Goal: Task Accomplishment & Management: Use online tool/utility

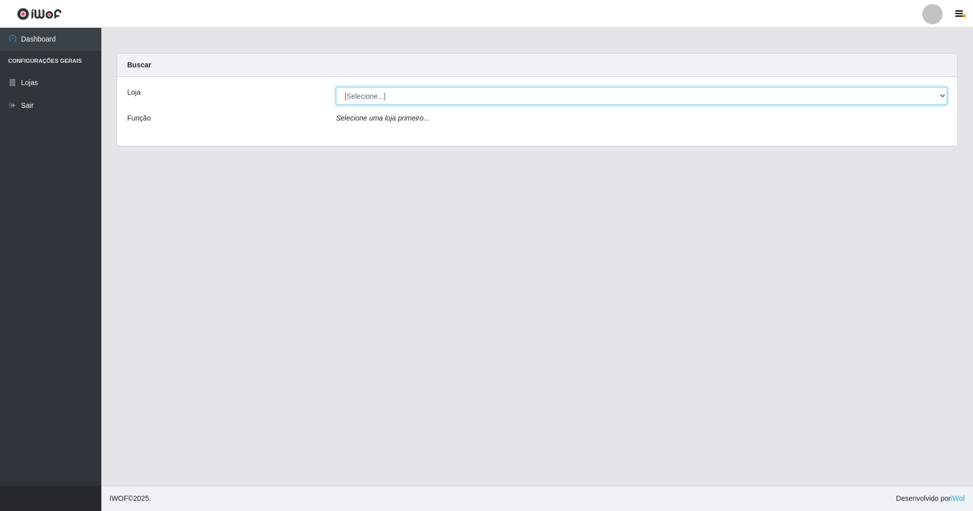
click at [371, 95] on select "[Selecione...] SuperShow - Asa Norte" at bounding box center [641, 96] width 611 height 18
select select "71"
click at [336, 87] on select "[Selecione...] SuperShow - Asa Norte" at bounding box center [641, 96] width 611 height 18
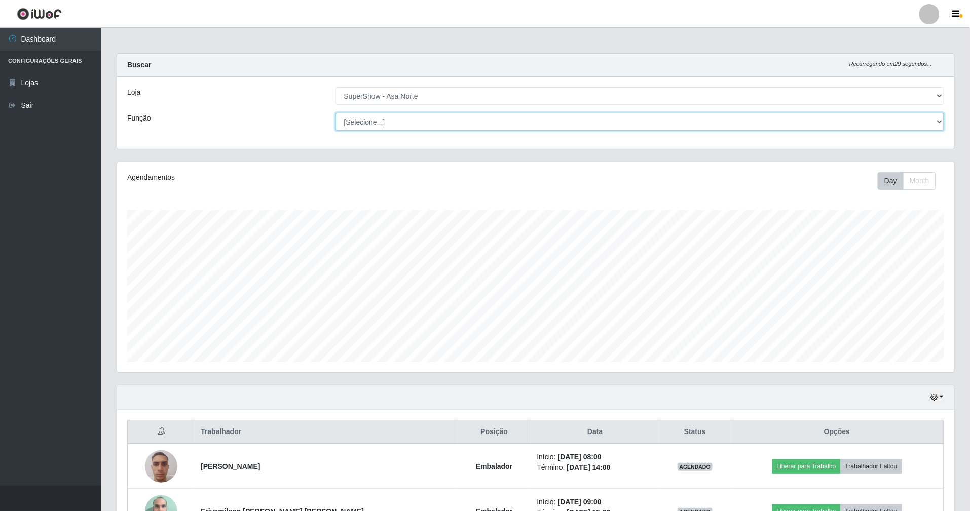
click at [366, 130] on select "[Selecione...] ASG ASG + ASG ++ Auxiliar de Depósito Auxiliar de Depósito + Aux…" at bounding box center [639, 122] width 609 height 18
click at [309, 182] on div "Agendamentos" at bounding box center [292, 177] width 331 height 11
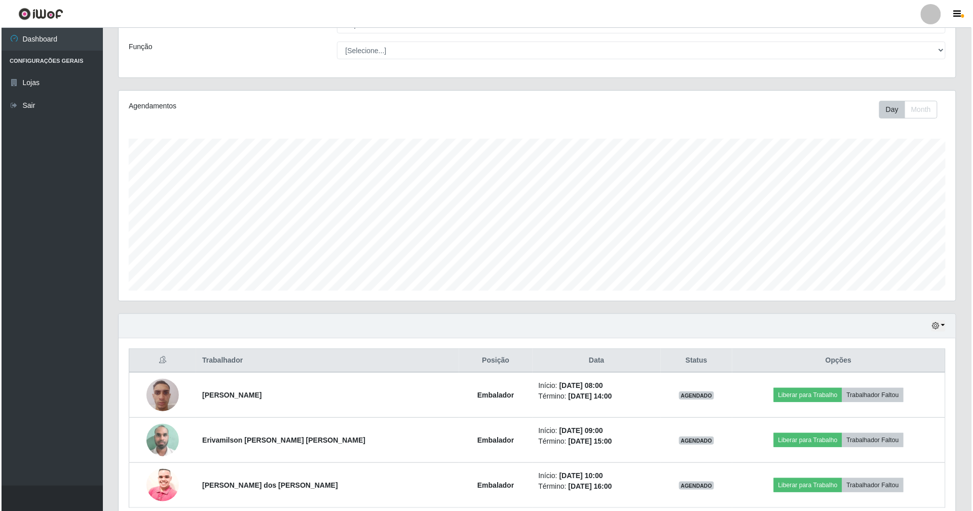
scroll to position [119, 0]
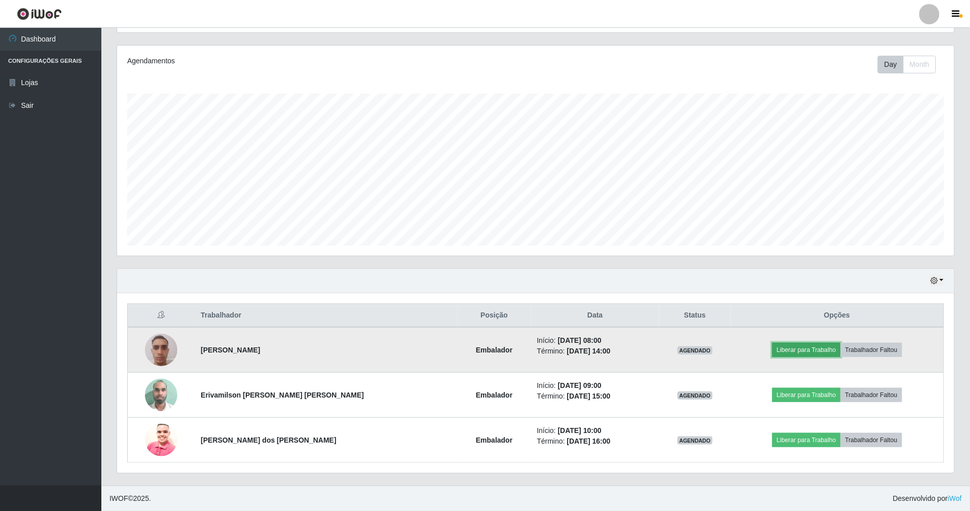
click at [809, 346] on button "Liberar para Trabalho" at bounding box center [806, 350] width 68 height 14
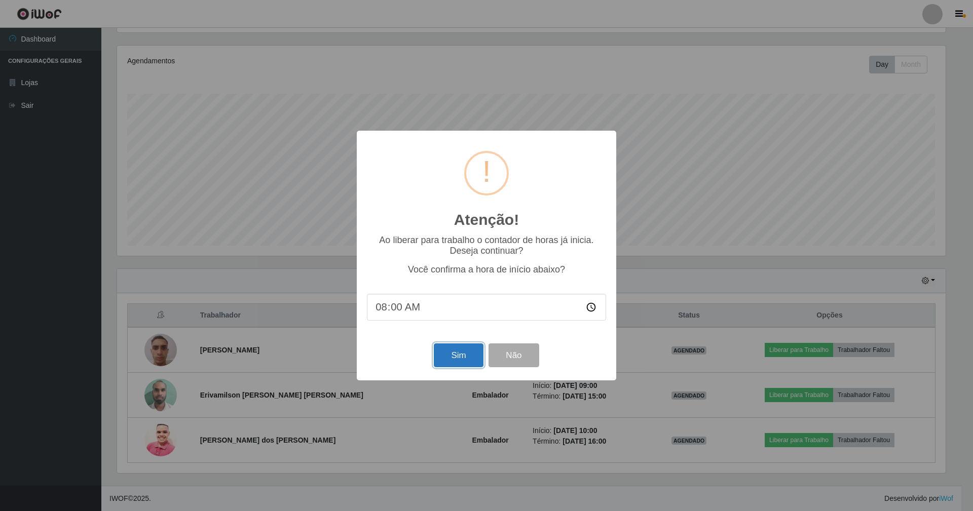
click at [456, 355] on button "Sim" at bounding box center [458, 355] width 49 height 24
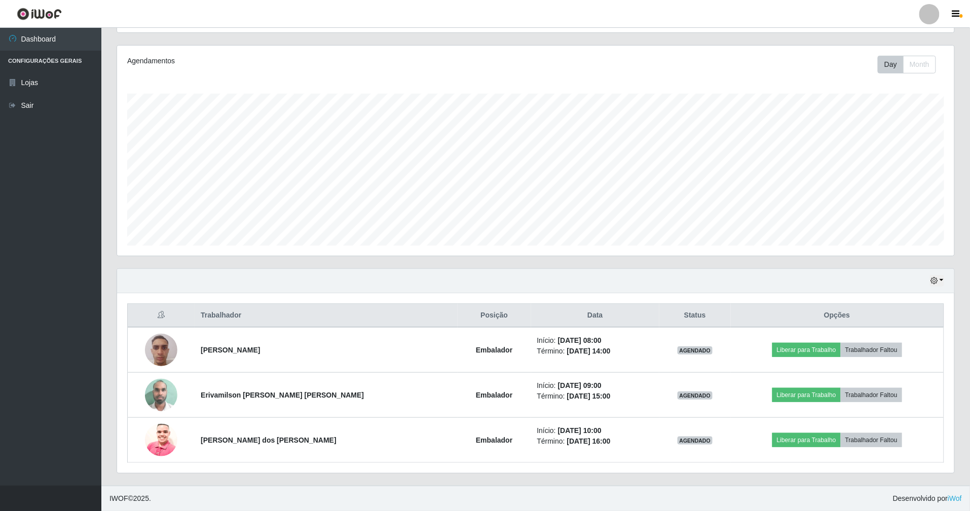
scroll to position [211, 839]
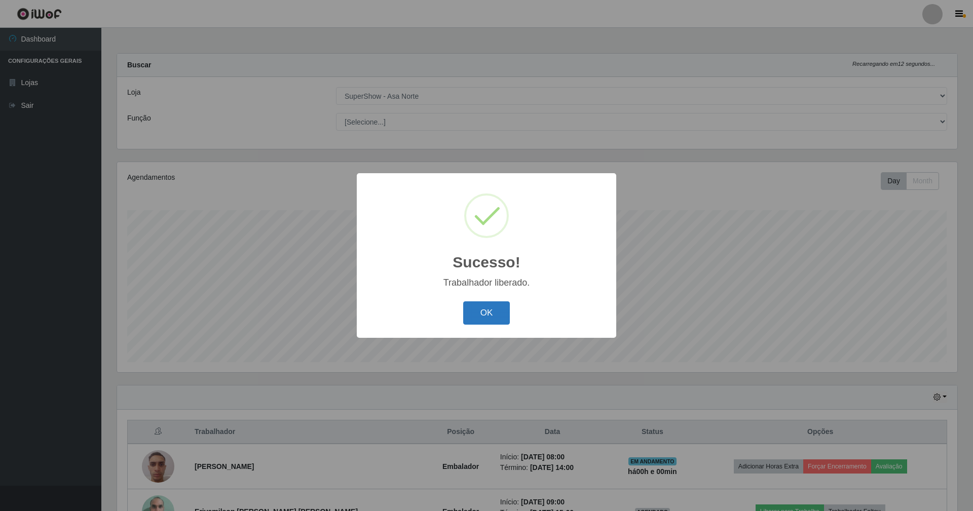
click at [480, 310] on button "OK" at bounding box center [486, 313] width 47 height 24
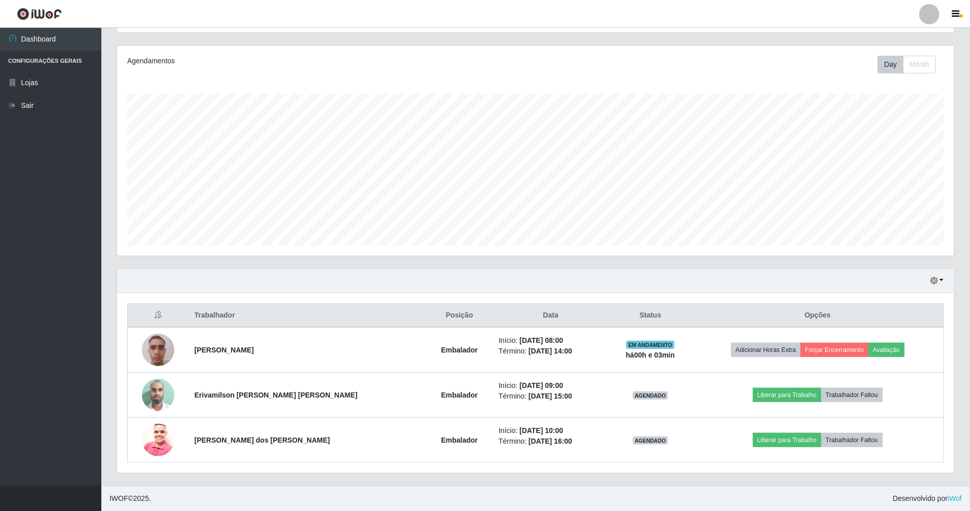
scroll to position [119, 0]
click at [930, 275] on div "Hoje 1 dia 3 dias 1 Semana Não encerrados" at bounding box center [937, 281] width 14 height 12
drag, startPoint x: 936, startPoint y: 278, endPoint x: 932, endPoint y: 286, distance: 8.6
click at [936, 279] on icon "button" at bounding box center [933, 280] width 7 height 7
click at [884, 341] on button "3 dias" at bounding box center [904, 341] width 80 height 21
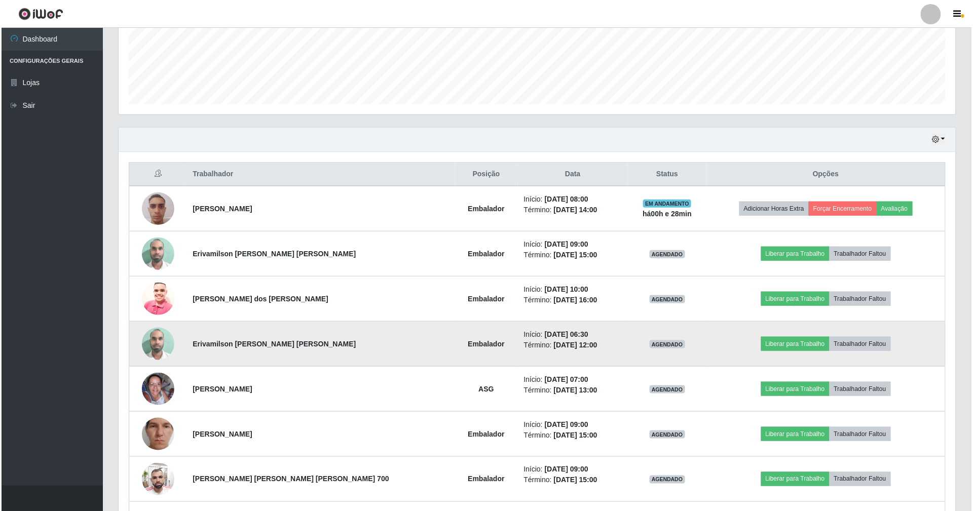
scroll to position [337, 0]
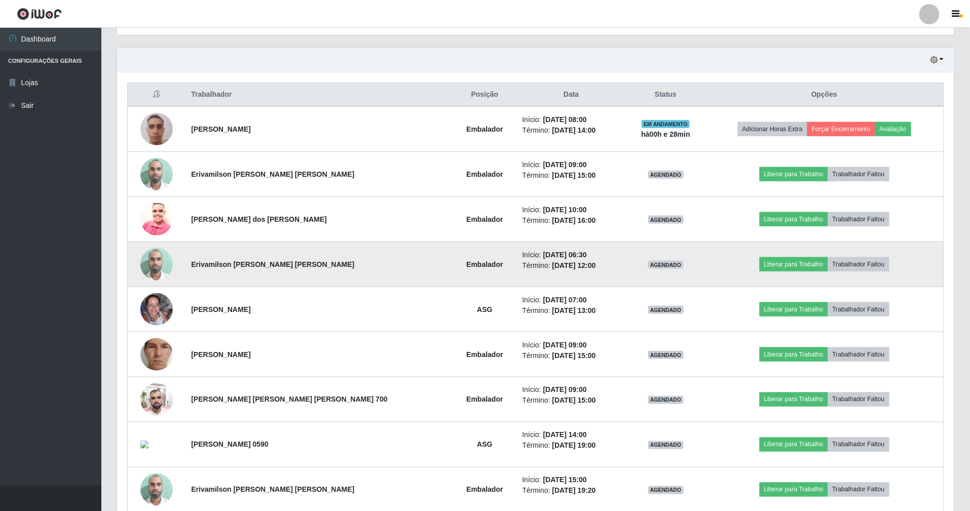
click at [161, 274] on img at bounding box center [156, 264] width 32 height 43
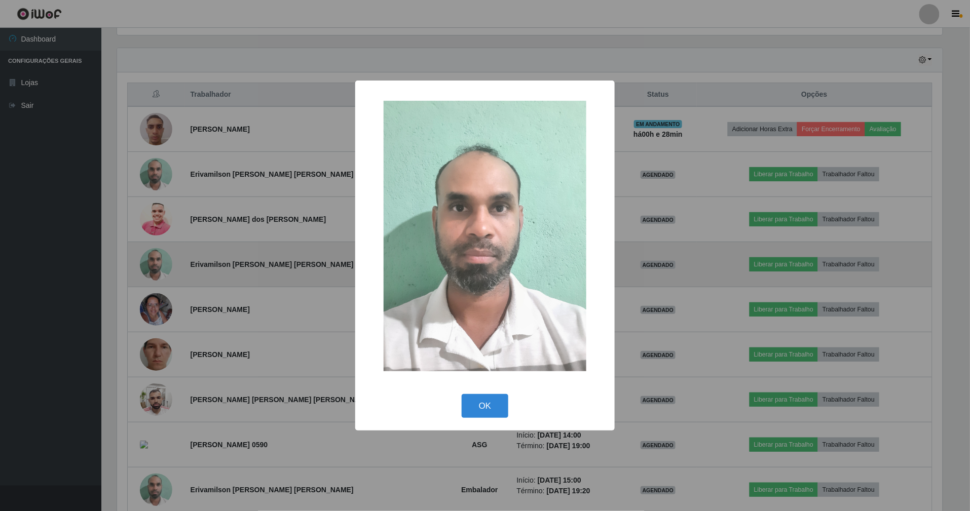
scroll to position [211, 828]
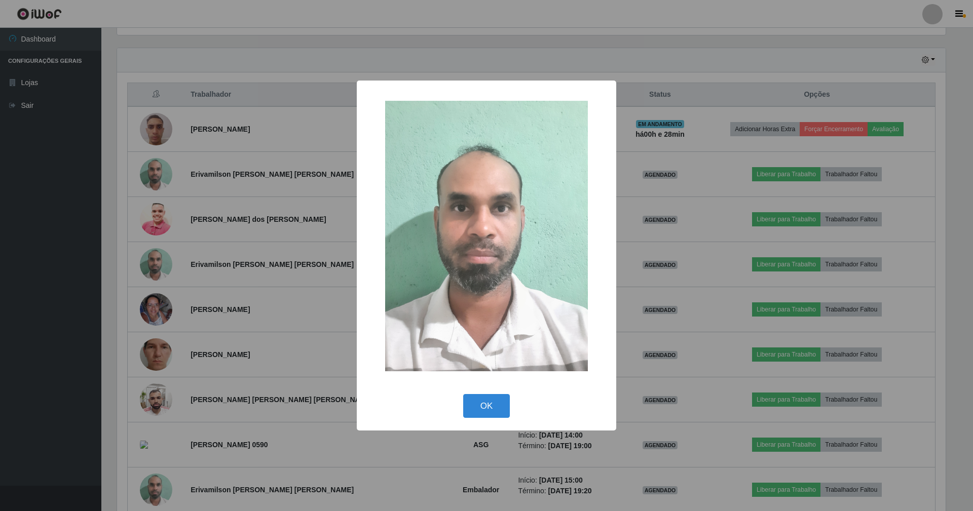
click at [662, 250] on div "× OK Cancel" at bounding box center [486, 255] width 973 height 511
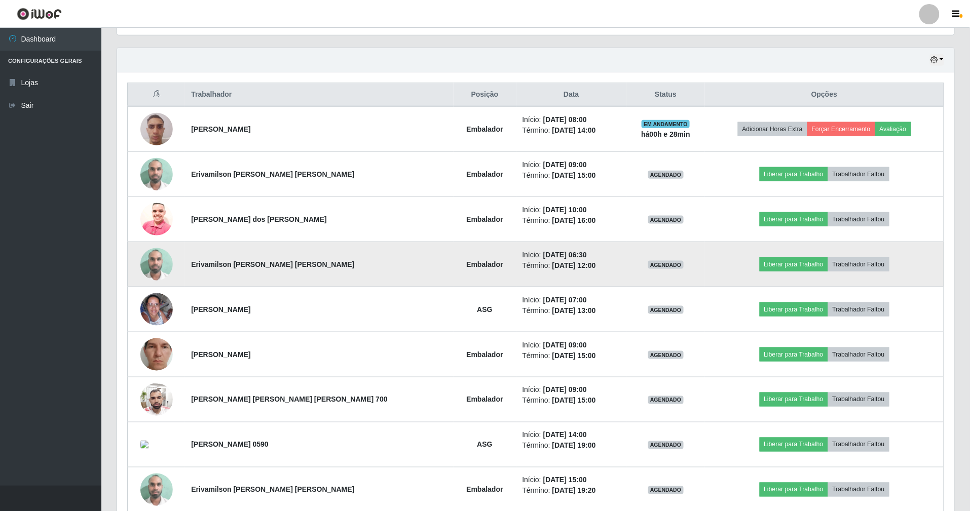
scroll to position [211, 837]
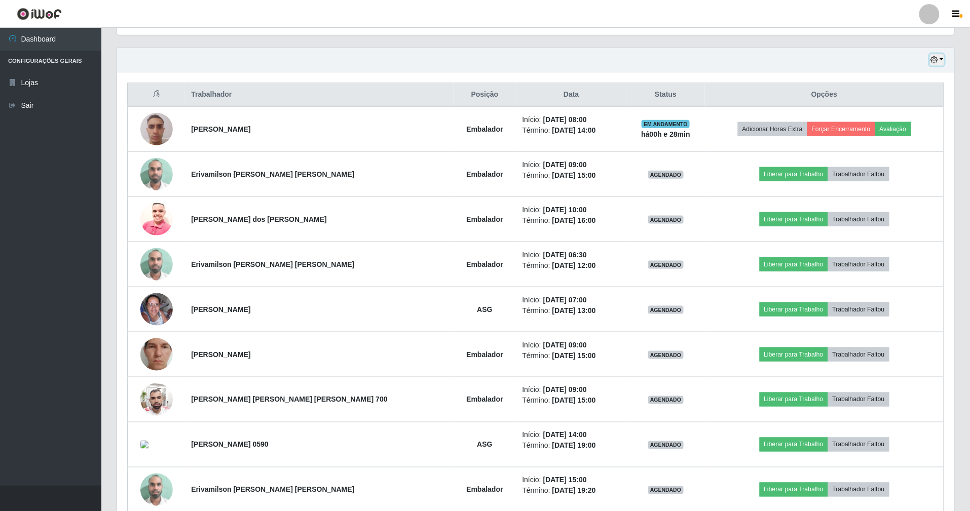
click at [933, 59] on icon "button" at bounding box center [933, 59] width 7 height 7
click at [878, 78] on button "Hoje" at bounding box center [904, 77] width 80 height 21
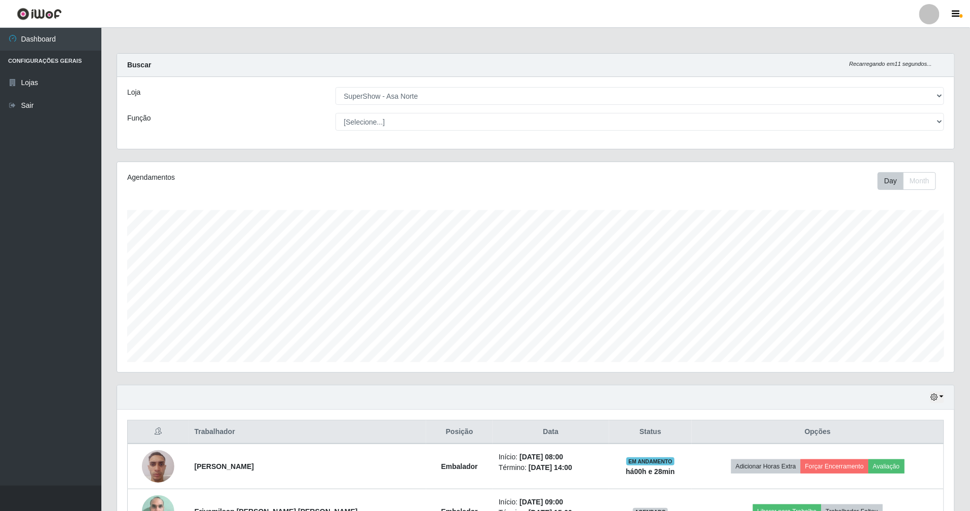
scroll to position [119, 0]
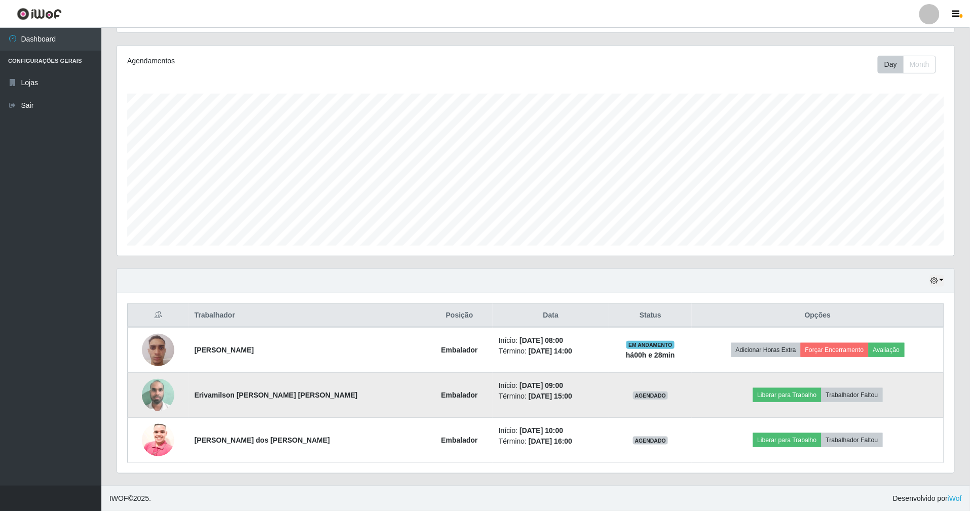
click at [159, 396] on img at bounding box center [158, 394] width 32 height 43
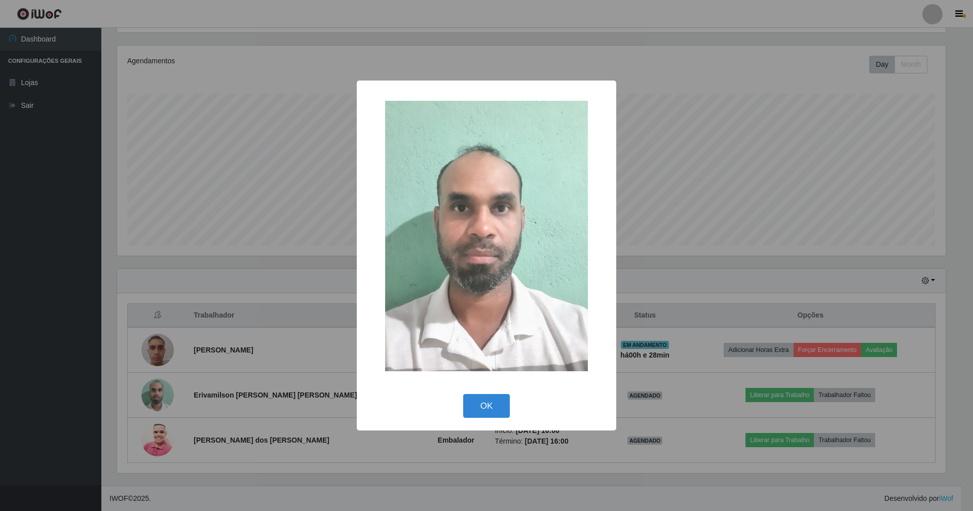
click at [654, 174] on div "× OK Cancel" at bounding box center [486, 255] width 973 height 511
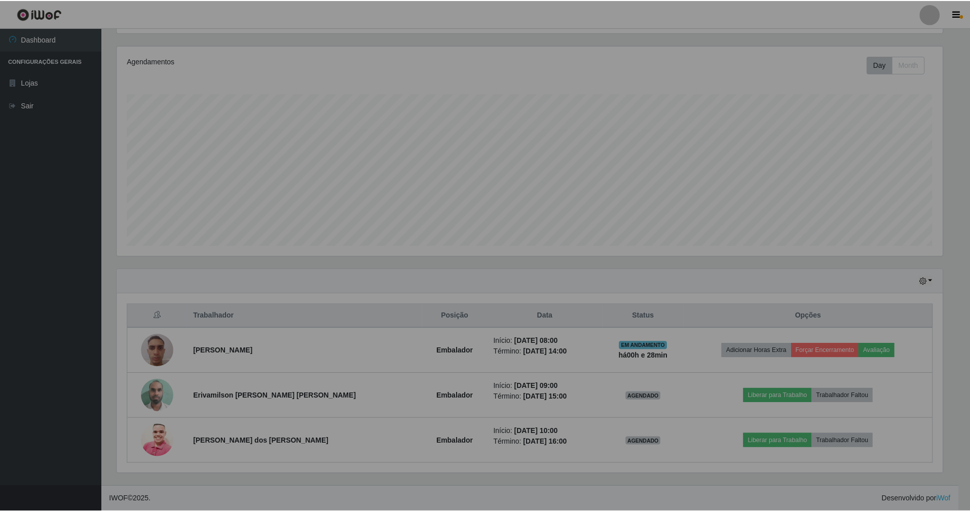
scroll to position [211, 837]
